Goal: Navigation & Orientation: Understand site structure

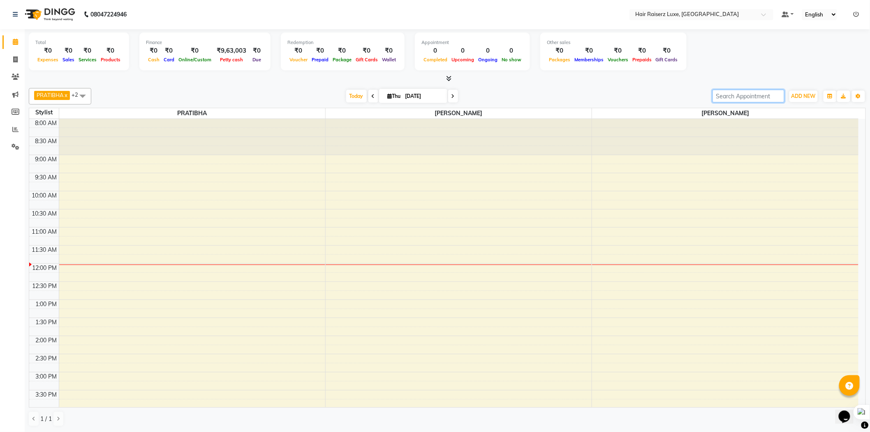
drag, startPoint x: 762, startPoint y: 97, endPoint x: 720, endPoint y: 100, distance: 41.6
click at [720, 100] on input "search" at bounding box center [749, 96] width 72 height 13
click at [631, 98] on div "[DATE] [DATE]" at bounding box center [401, 96] width 613 height 12
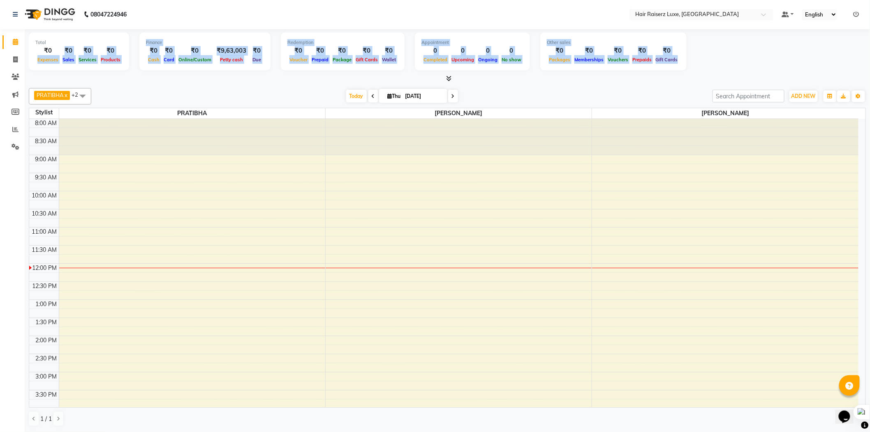
drag, startPoint x: 37, startPoint y: 58, endPoint x: 686, endPoint y: 44, distance: 648.3
click at [686, 44] on div "Total ₹0 Expenses ₹0 Sales ₹0 Services ₹0 Products Finance ₹0 Cash ₹0 Card ₹0 O…" at bounding box center [447, 52] width 837 height 40
click at [702, 55] on div "Highlight" at bounding box center [697, 56] width 22 height 7
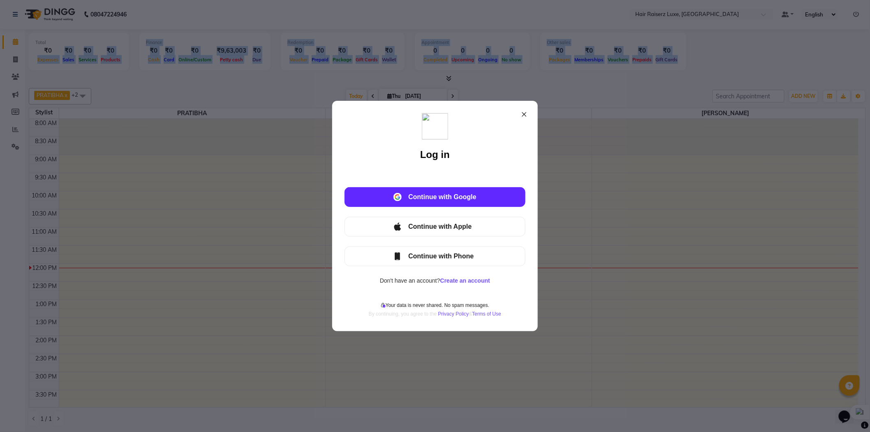
click at [524, 113] on icon at bounding box center [524, 114] width 7 height 7
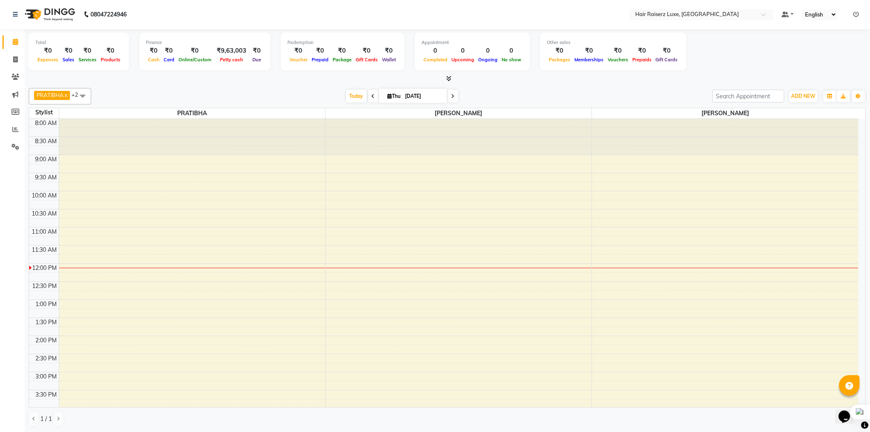
click at [582, 93] on div "[DATE] [DATE]" at bounding box center [401, 96] width 613 height 12
drag, startPoint x: 540, startPoint y: 59, endPoint x: 712, endPoint y: 67, distance: 172.5
click at [712, 67] on div "Total ₹0 Expenses ₹0 Sales ₹0 Services ₹0 Products Finance ₹0 Cash ₹0 Card ₹0 O…" at bounding box center [447, 52] width 837 height 40
click at [610, 87] on div "PRATIBHA x [PERSON_NAME] x +2 Select All [PERSON_NAME] PRATIBHA [PERSON_NAME] […" at bounding box center [447, 257] width 837 height 345
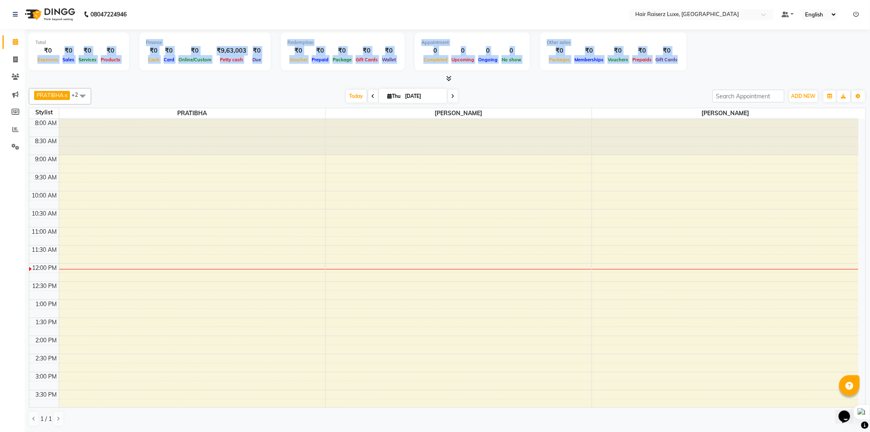
drag, startPoint x: 38, startPoint y: 58, endPoint x: 597, endPoint y: 77, distance: 559.2
click at [597, 77] on div "Total ₹0 Expenses ₹0 Sales ₹0 Services ₹0 Products Finance ₹0 Cash ₹0 Card ₹0 O…" at bounding box center [447, 56] width 837 height 54
click at [716, 71] on div "Total ₹0 Expenses ₹0 Sales ₹0 Services ₹0 Products Finance ₹0 Cash ₹0 Card ₹0 O…" at bounding box center [447, 52] width 837 height 40
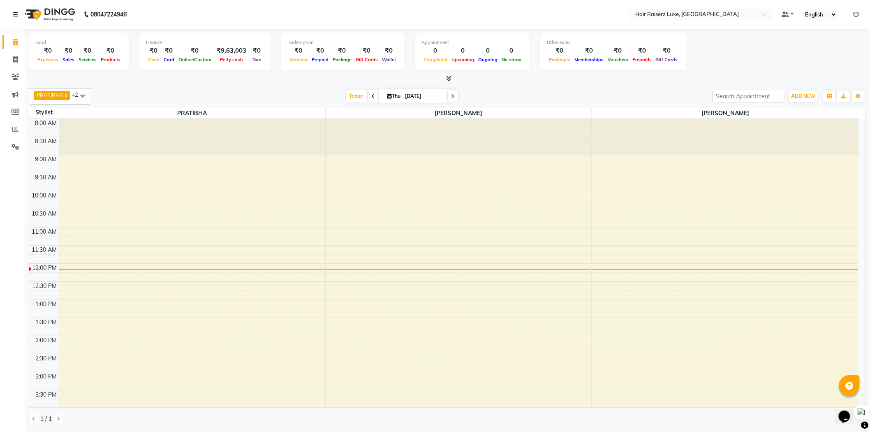
click at [453, 79] on div at bounding box center [447, 78] width 837 height 9
click at [452, 79] on div at bounding box center [447, 78] width 837 height 9
click at [452, 76] on div at bounding box center [447, 78] width 837 height 9
click at [449, 76] on icon at bounding box center [449, 78] width 5 height 6
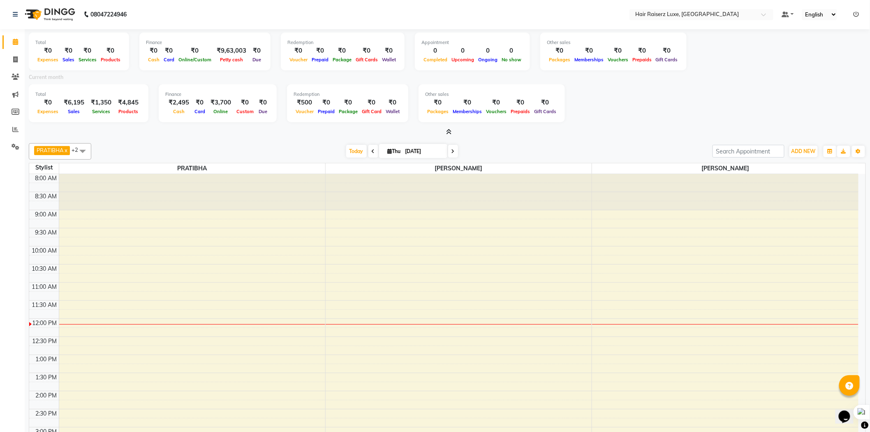
click at [447, 128] on span at bounding box center [447, 132] width 9 height 9
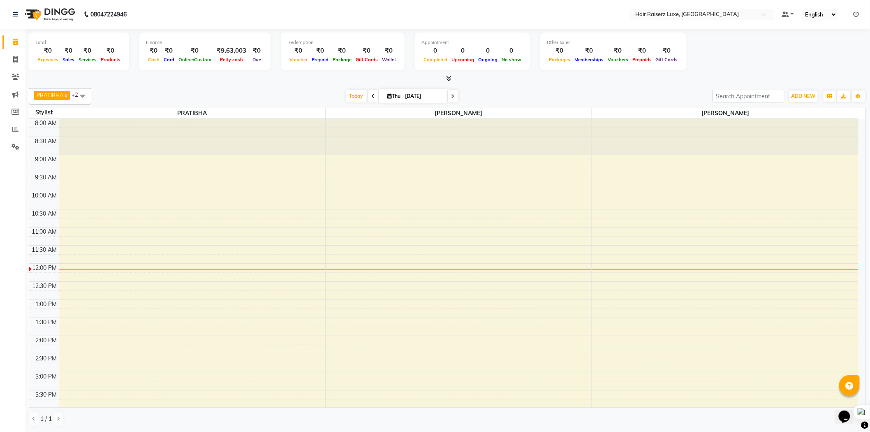
click at [563, 75] on div at bounding box center [447, 78] width 837 height 9
